Goal: Transaction & Acquisition: Purchase product/service

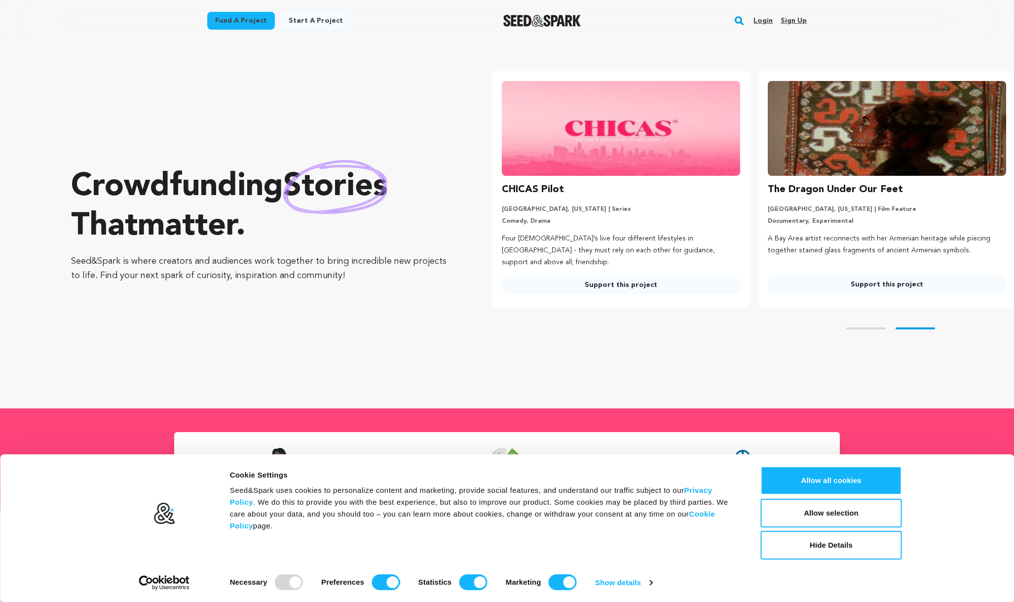
scroll to position [0, 274]
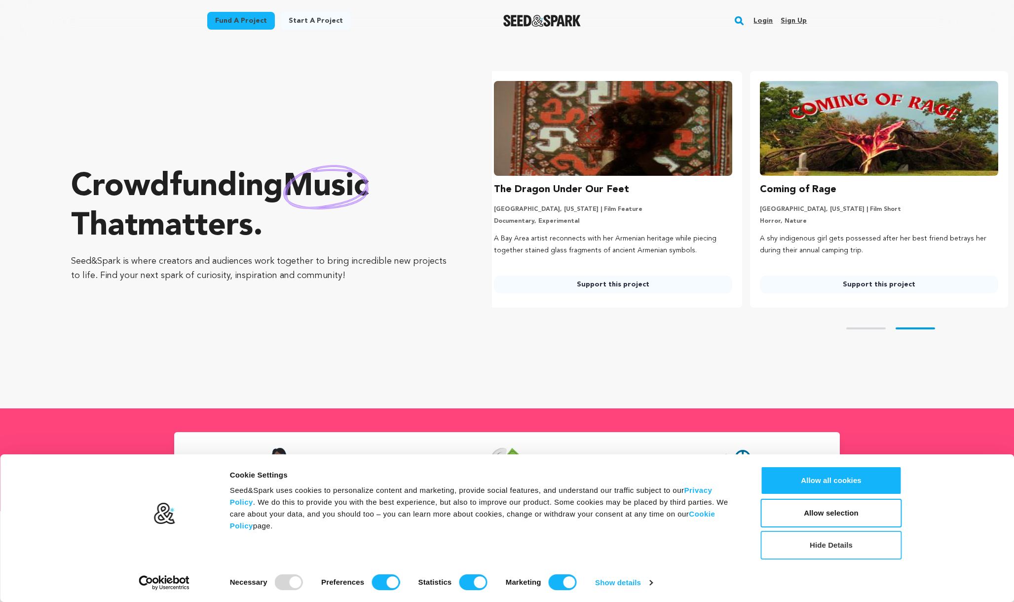
click at [830, 544] on button "Hide Details" at bounding box center [831, 545] width 141 height 29
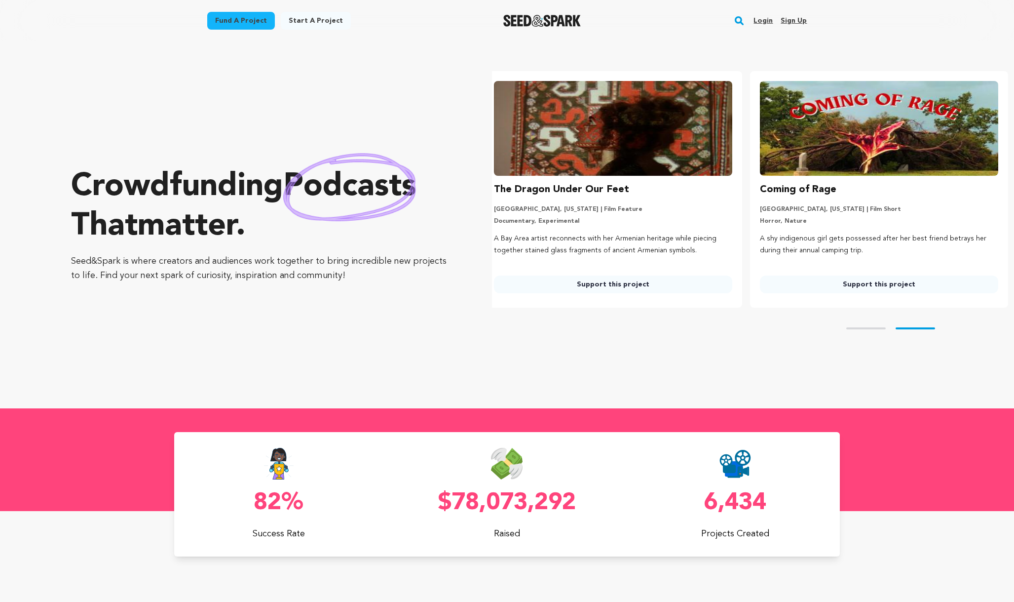
click at [234, 21] on link "Fund a project" at bounding box center [241, 21] width 68 height 18
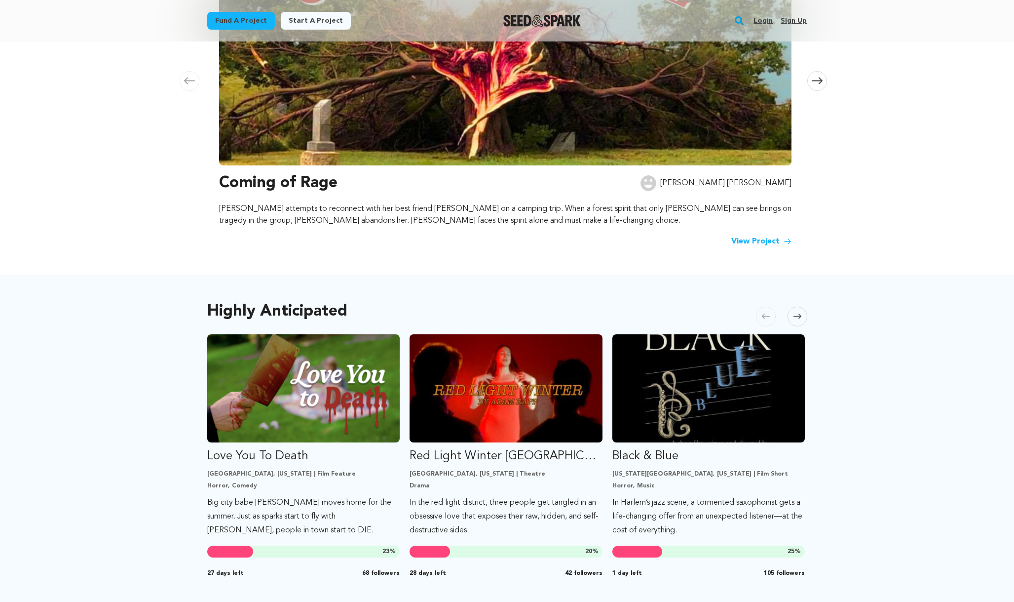
scroll to position [273, 0]
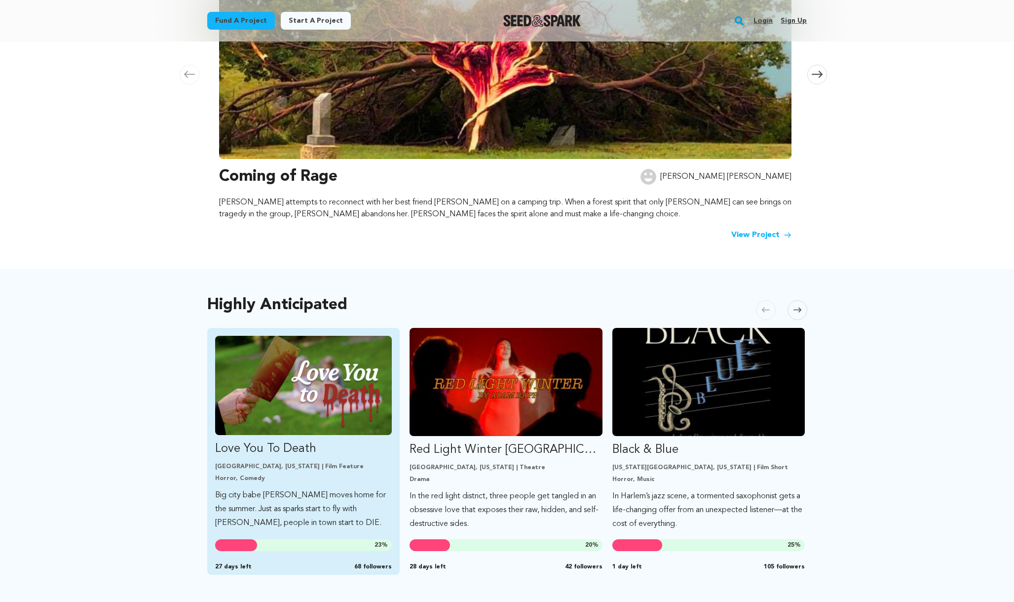
click at [304, 414] on img "Fund Love You To Death" at bounding box center [303, 385] width 177 height 99
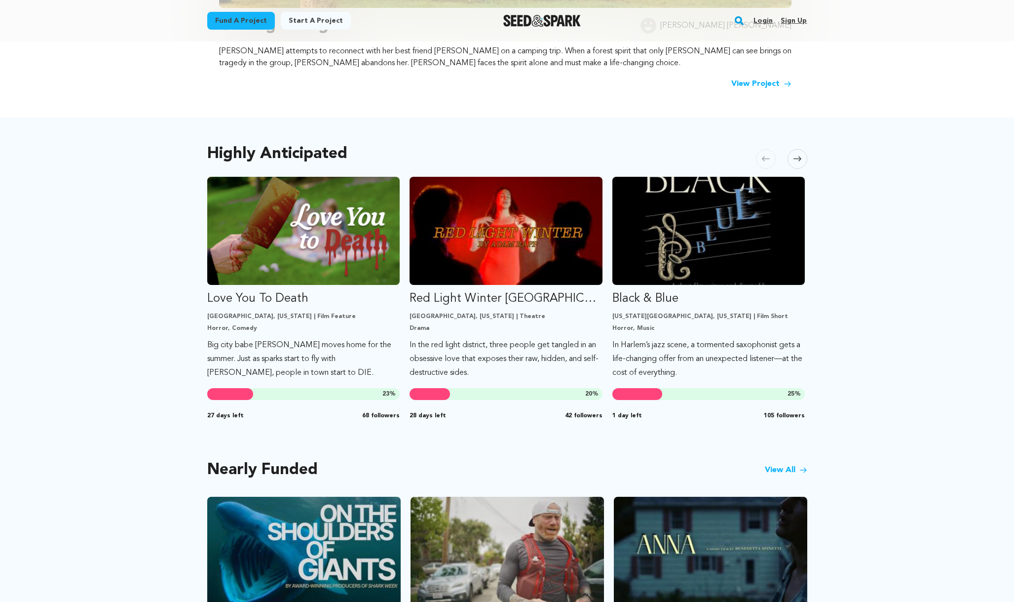
scroll to position [597, 0]
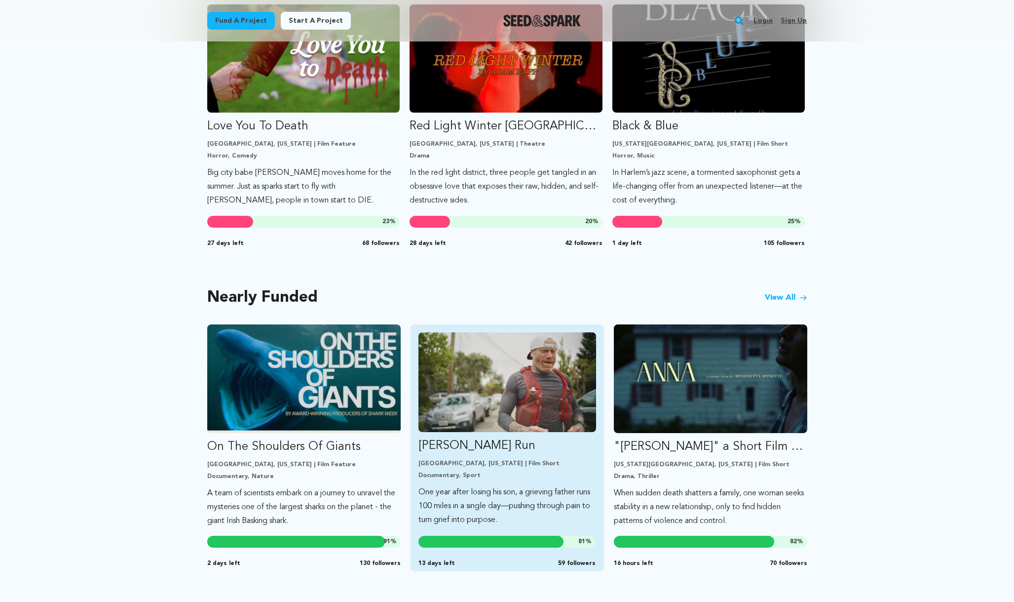
click at [464, 422] on img "Fund Ryan’s Run" at bounding box center [508, 382] width 178 height 100
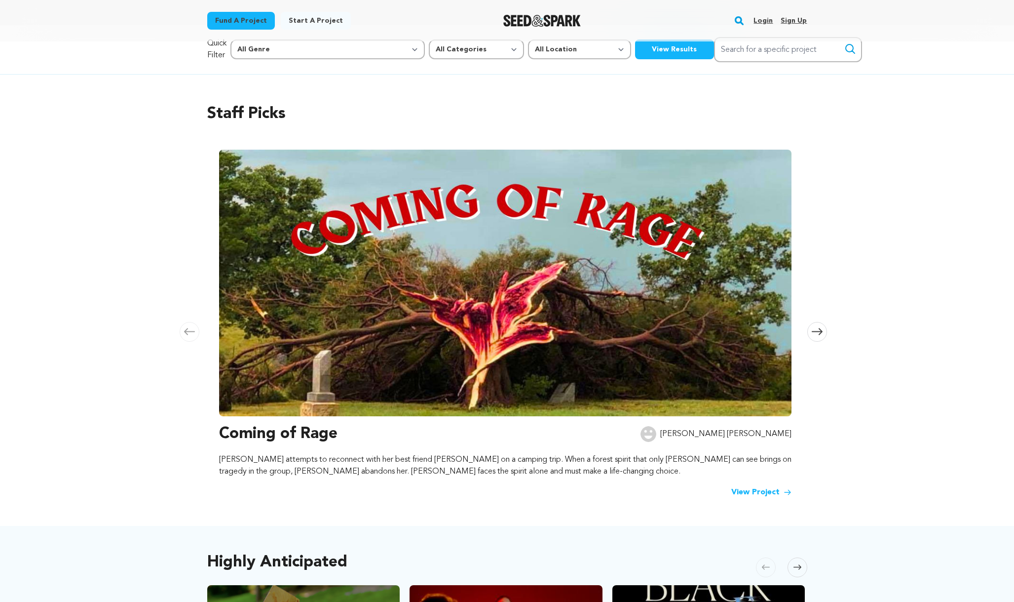
scroll to position [0, 0]
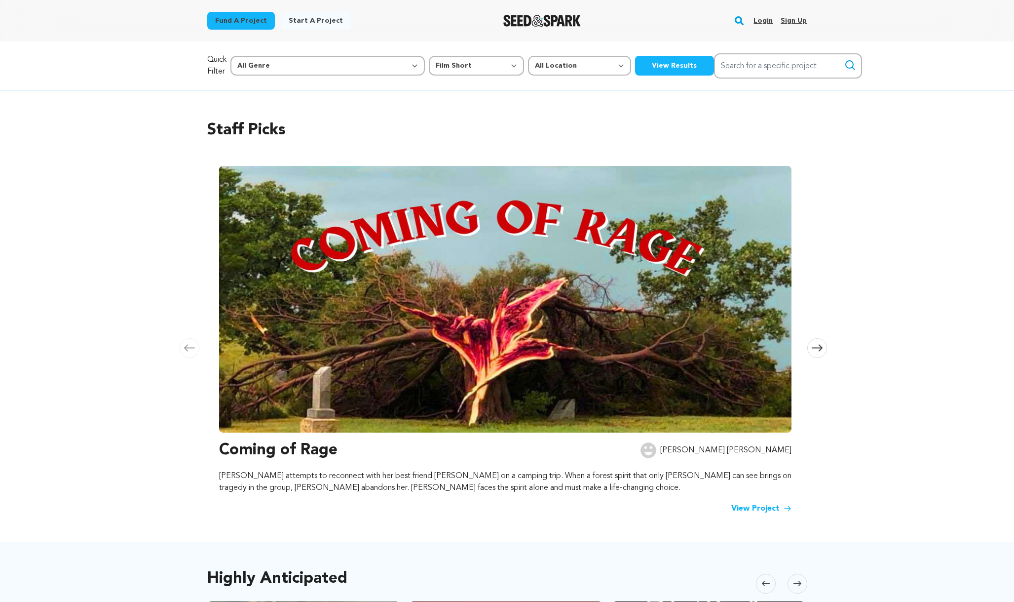
click at [635, 69] on button "View Results" at bounding box center [674, 66] width 79 height 20
click at [635, 65] on button "View Results" at bounding box center [674, 66] width 79 height 20
select select "382"
click at [635, 66] on button "View Results" at bounding box center [674, 66] width 79 height 20
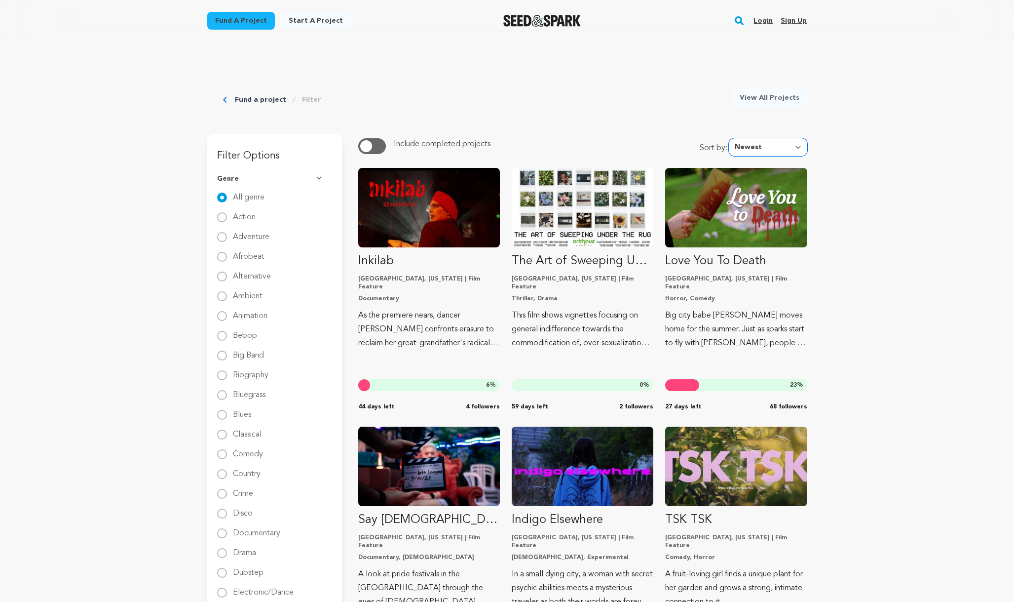
select select "most_funded"
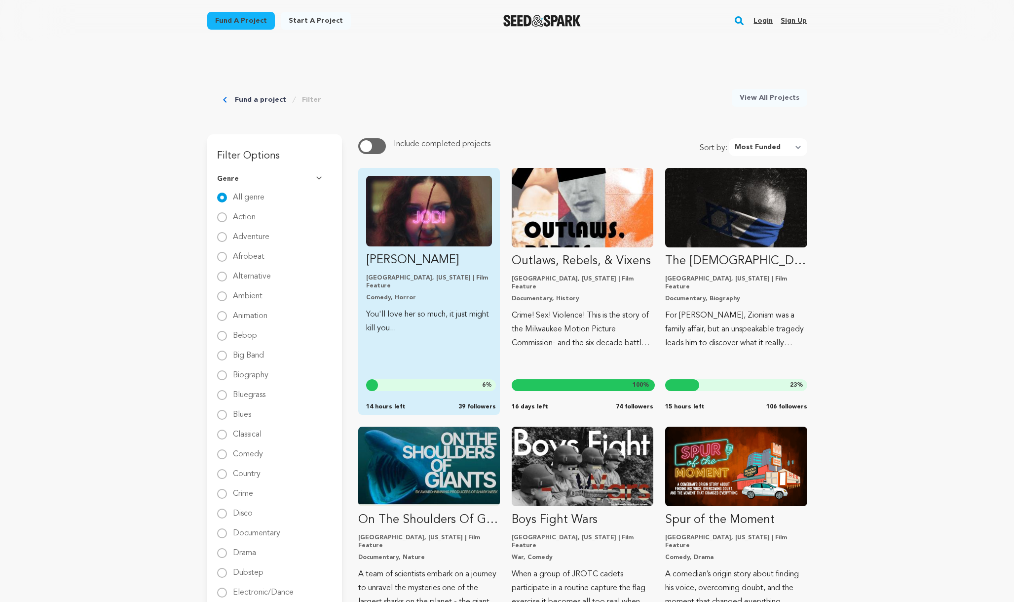
click at [382, 280] on p "Indianapolis, Indiana | Film Feature" at bounding box center [429, 282] width 126 height 16
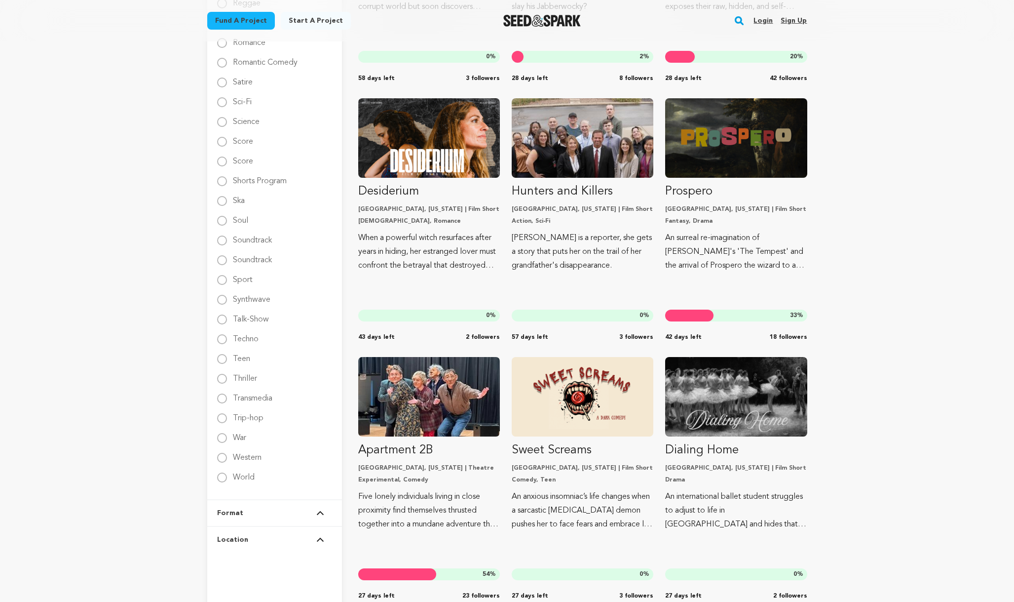
scroll to position [1543, 0]
